Goal: Information Seeking & Learning: Check status

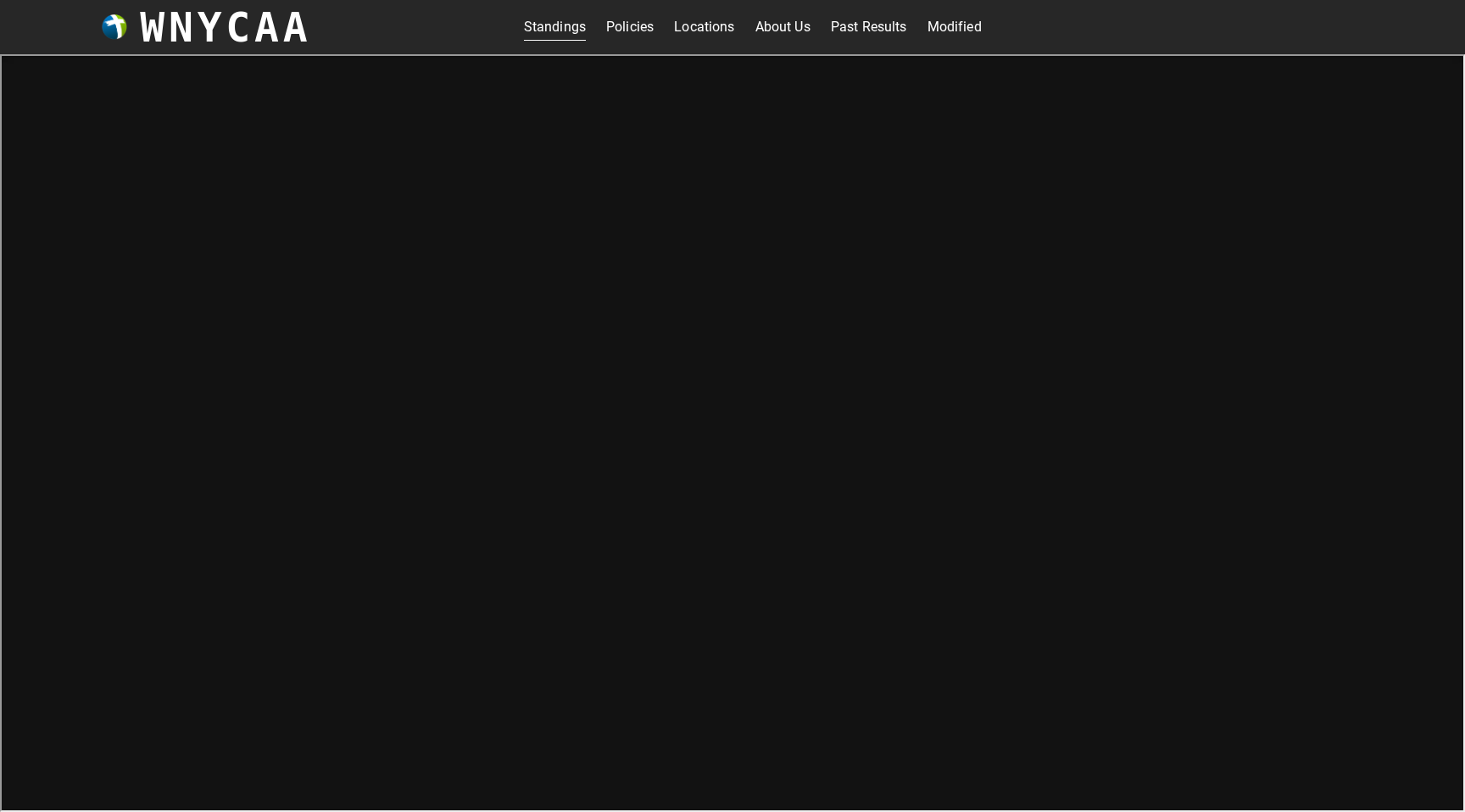
click at [180, 32] on h3 "WNYCAA" at bounding box center [226, 27] width 171 height 47
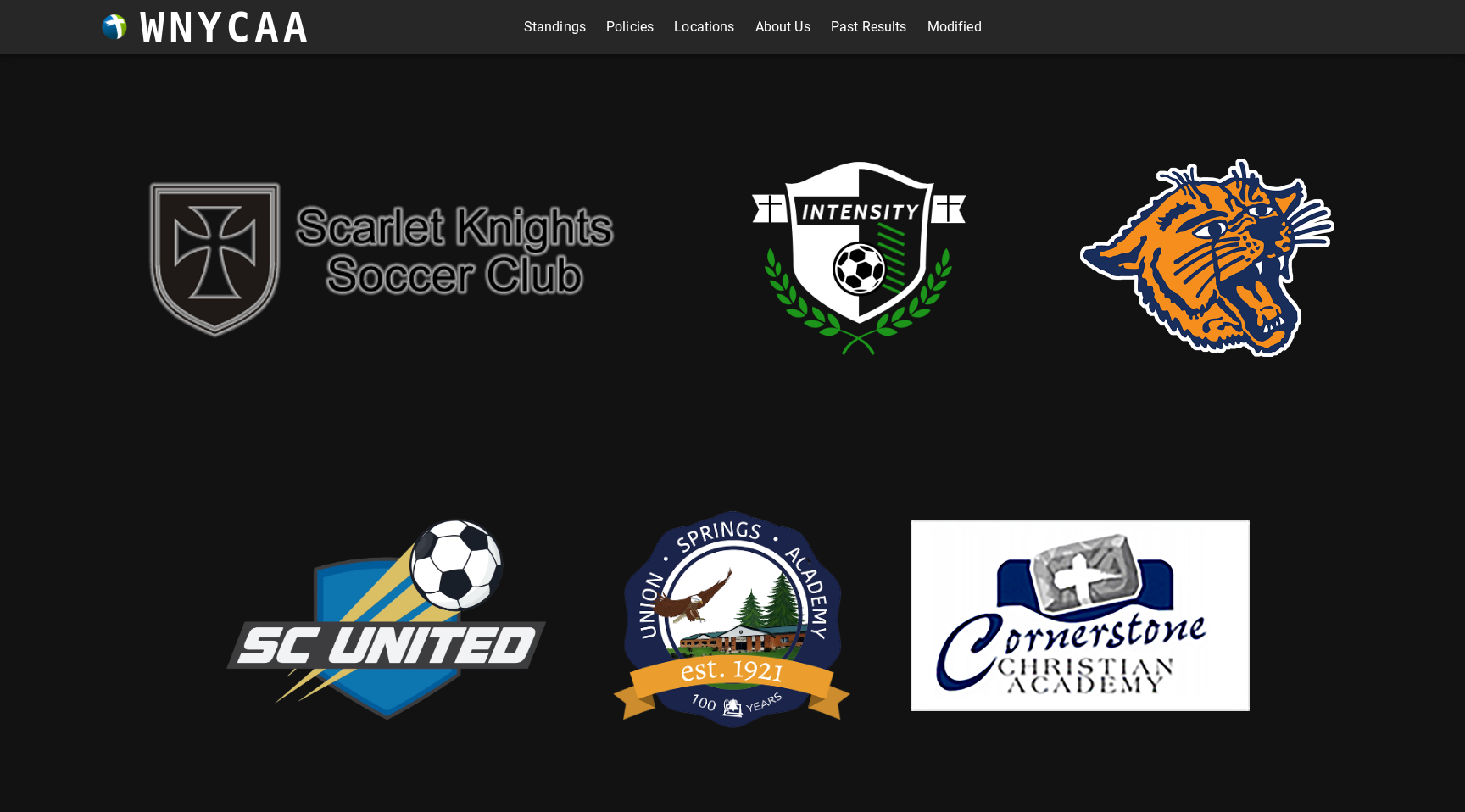
click at [707, 592] on img at bounding box center [732, 614] width 254 height 263
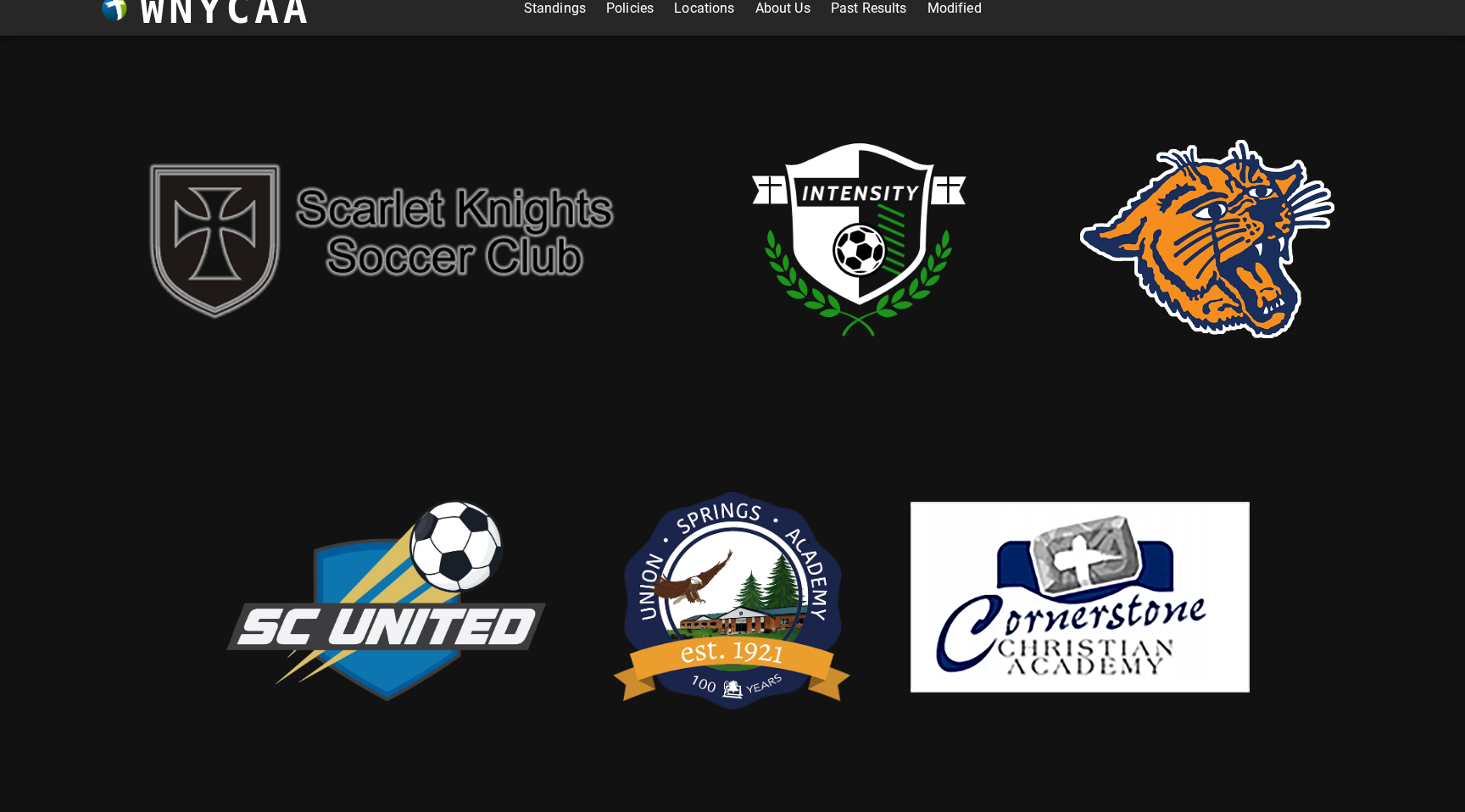
scroll to position [26, 0]
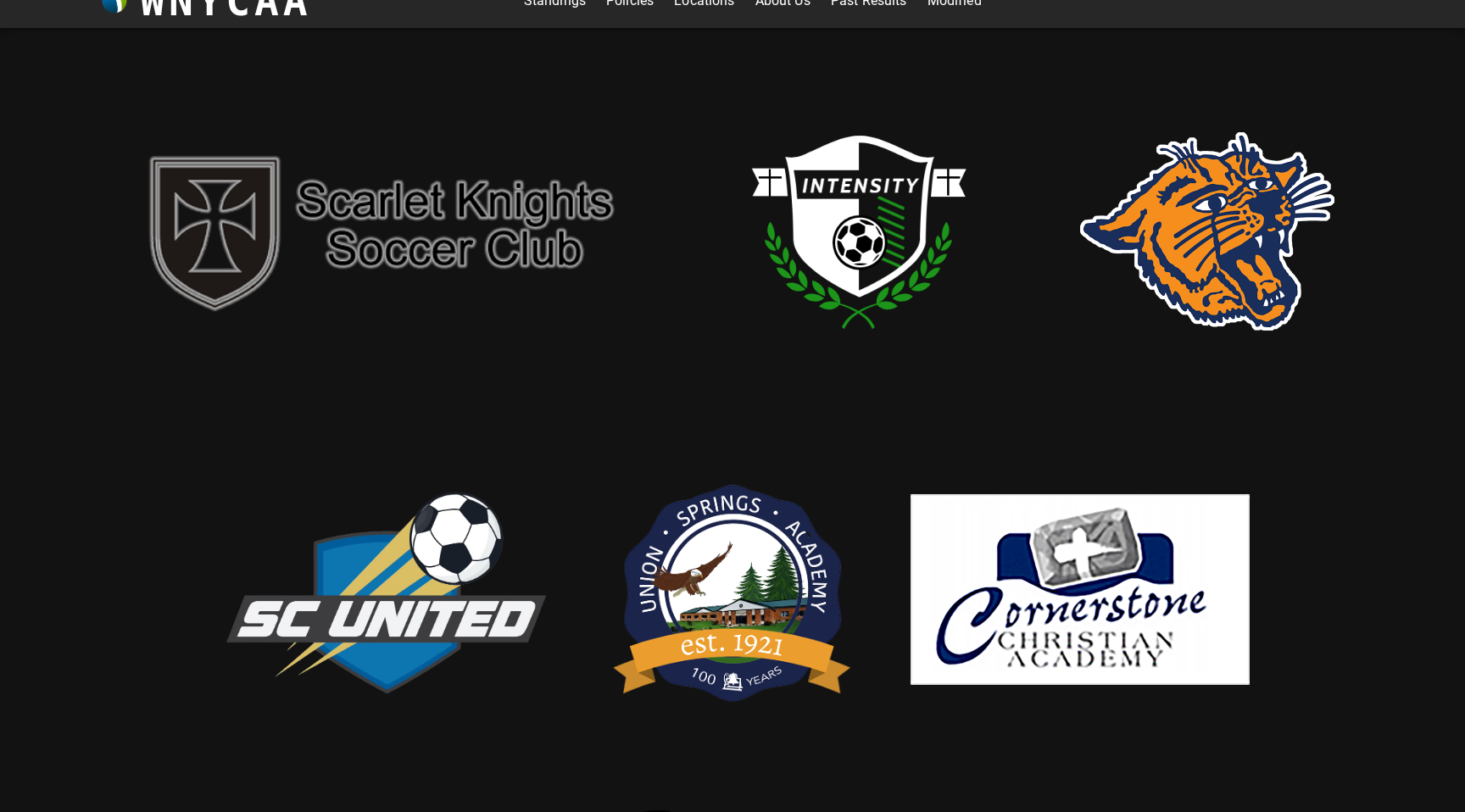
click at [755, 562] on img at bounding box center [732, 588] width 254 height 263
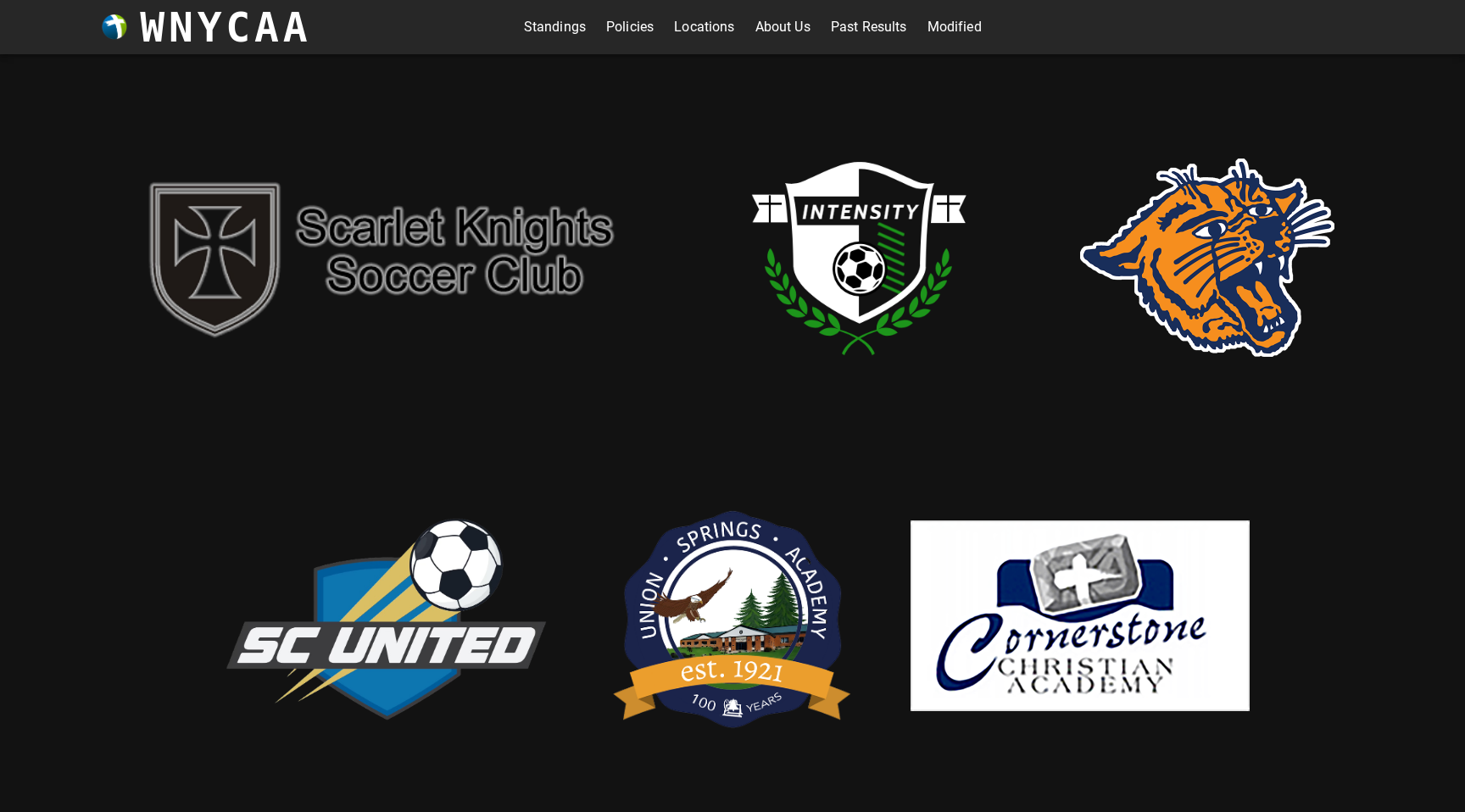
click at [540, 30] on link "Standings" at bounding box center [554, 27] width 62 height 27
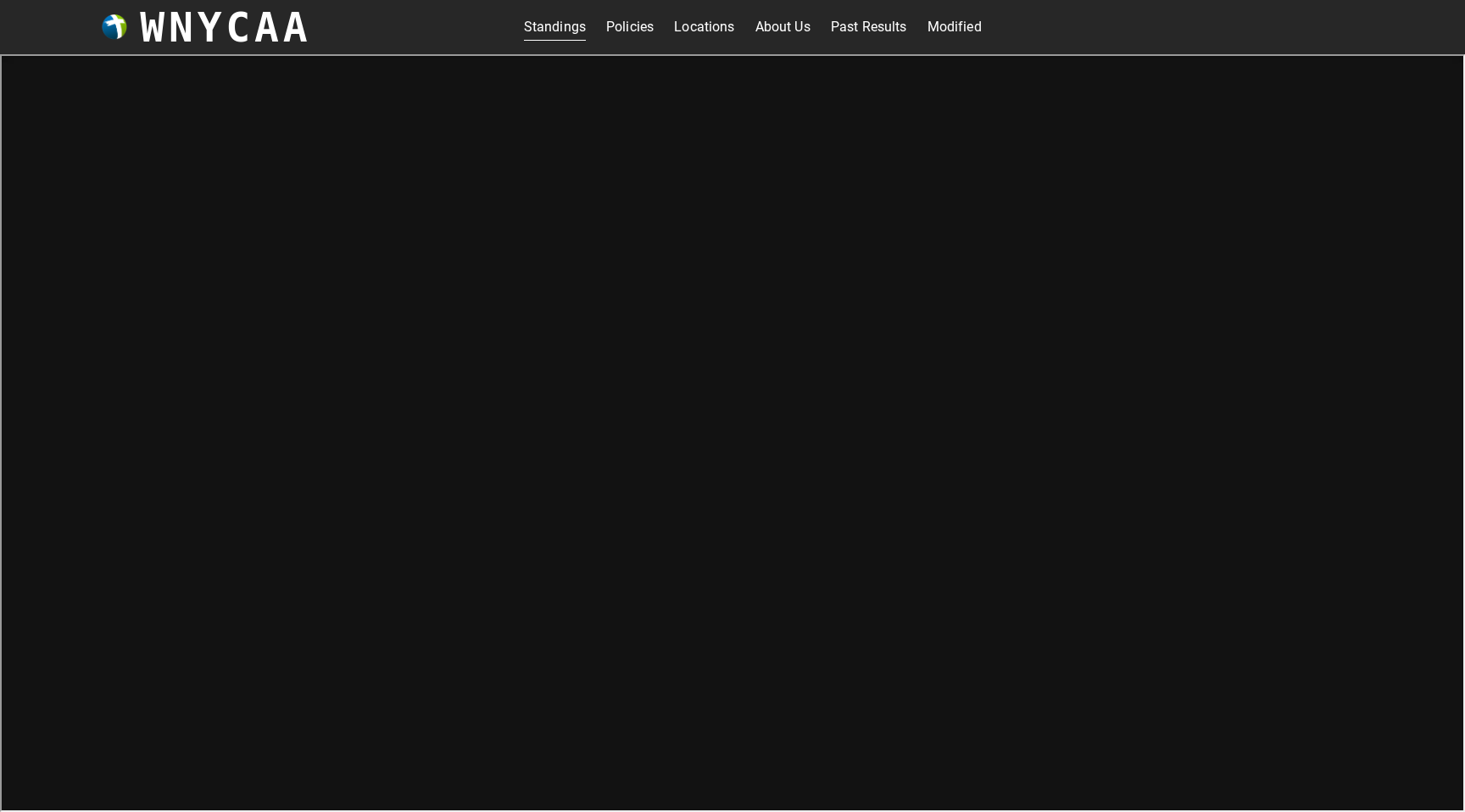
click at [560, 33] on link "Standings" at bounding box center [554, 27] width 62 height 27
click at [544, 29] on link "Standings" at bounding box center [554, 27] width 62 height 27
click at [571, 34] on link "Standings" at bounding box center [554, 27] width 62 height 27
click at [235, 32] on h3 "WNYCAA" at bounding box center [226, 27] width 171 height 47
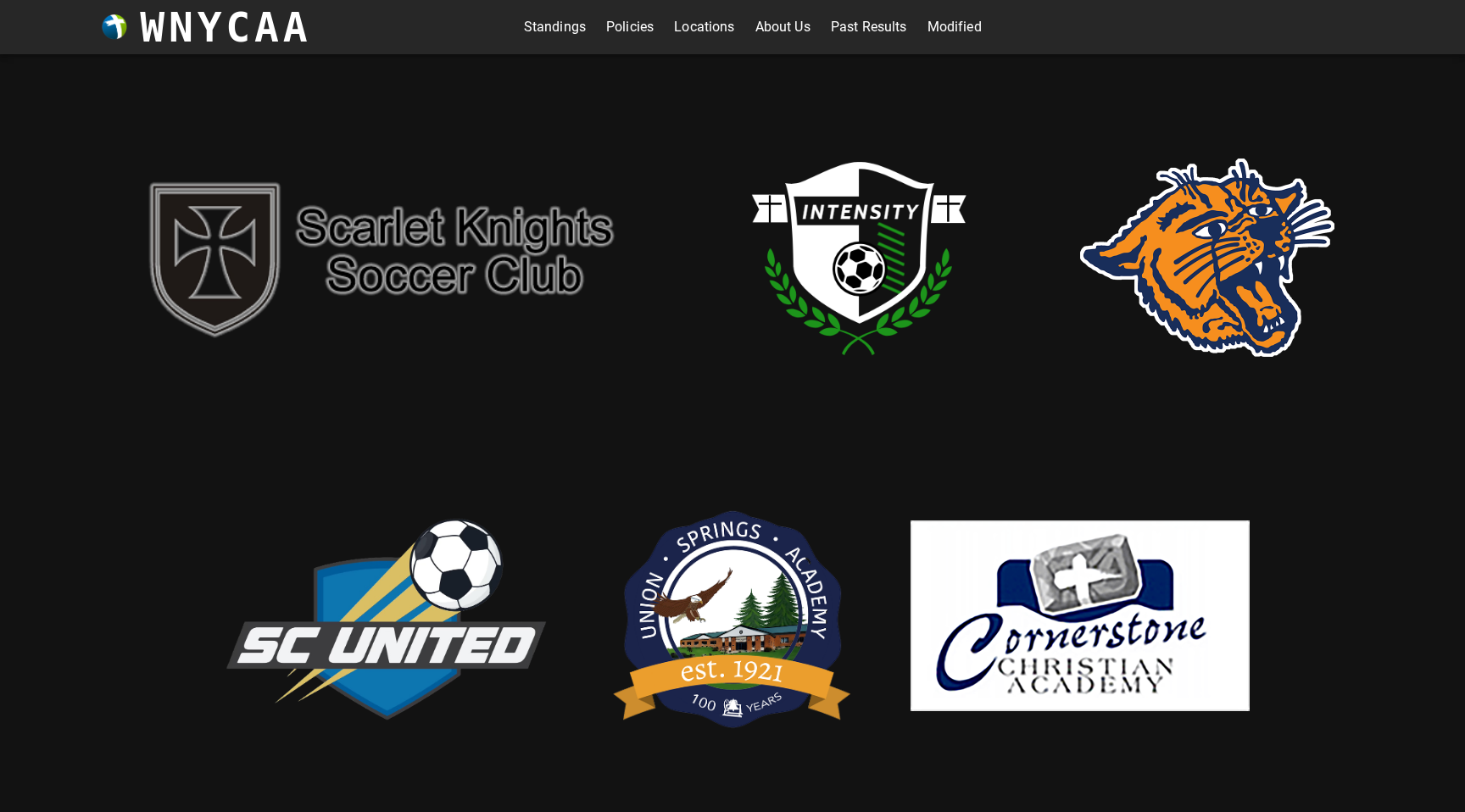
click at [538, 18] on link "Standings" at bounding box center [554, 27] width 62 height 27
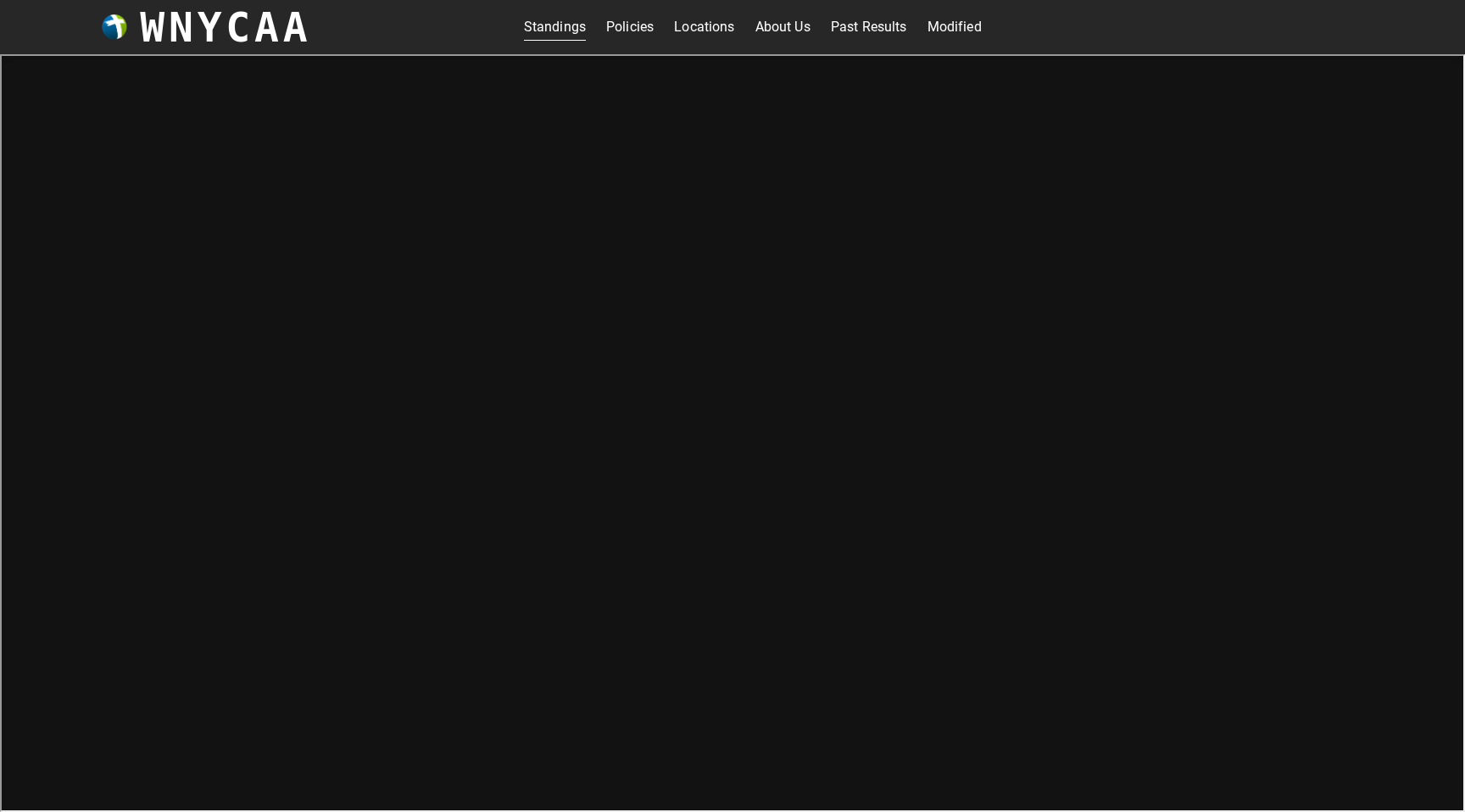
click at [550, 17] on link "Standings" at bounding box center [554, 27] width 62 height 27
